Goal: Task Accomplishment & Management: Use online tool/utility

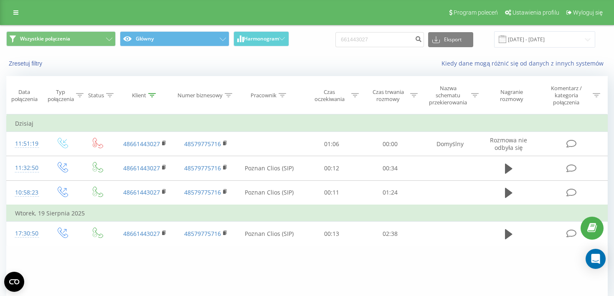
click at [368, 38] on input "661443027" at bounding box center [379, 39] width 89 height 15
type input "607 161 355"
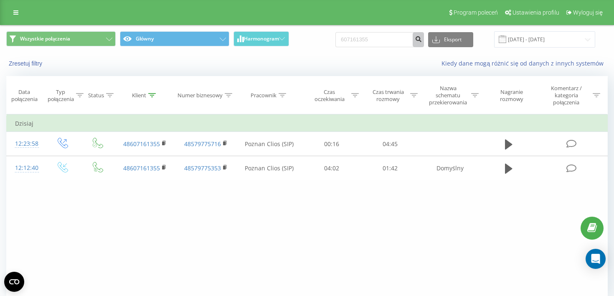
click at [421, 41] on icon "submit" at bounding box center [418, 37] width 7 height 5
click at [373, 44] on input "607161355" at bounding box center [379, 39] width 89 height 15
paste input "4853793583"
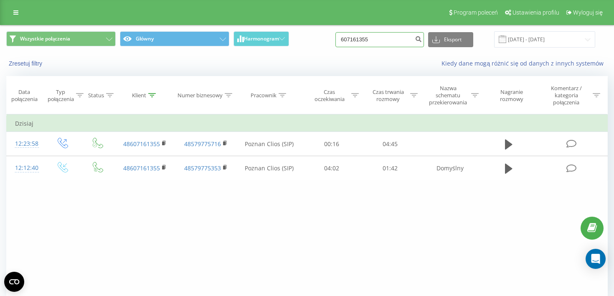
type input "48537935835"
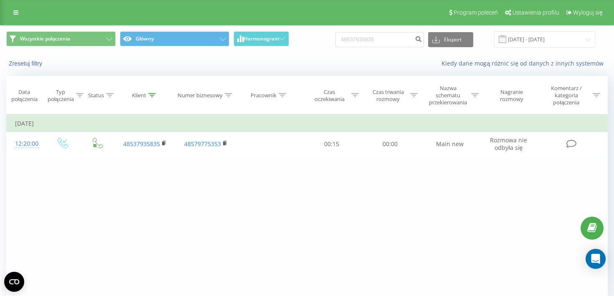
click at [83, 172] on div "Filtruj według warunków Jest równe Wprowadź wartość Anuluj OK Filtruj według wa…" at bounding box center [306, 208] width 601 height 188
click at [369, 39] on input "48537935835" at bounding box center [379, 39] width 89 height 15
paste input "669 732 468"
type input "669 732 468"
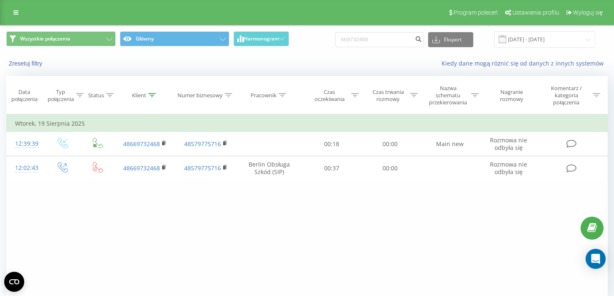
scroll to position [39, 0]
